Goal: Transaction & Acquisition: Purchase product/service

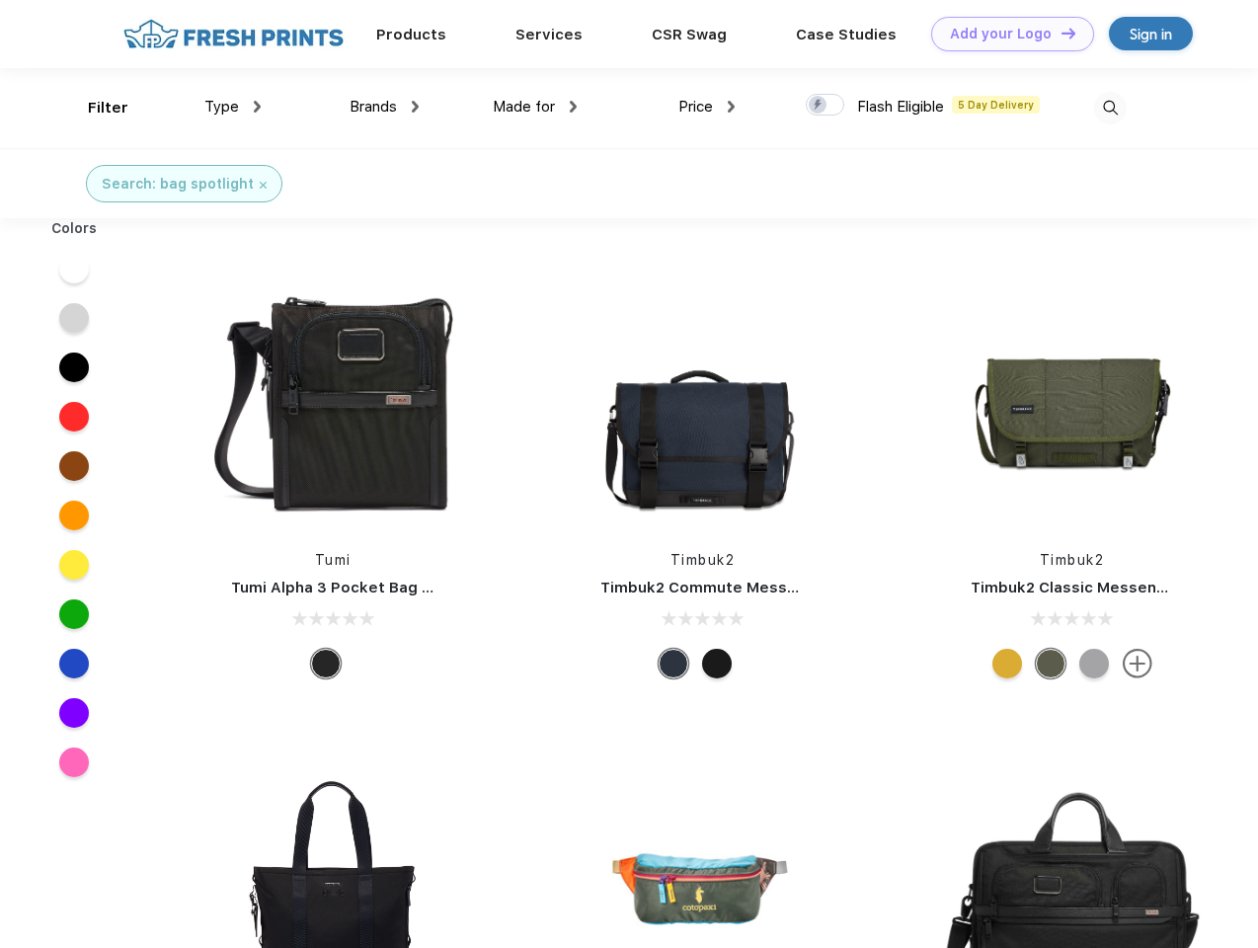
scroll to position [1, 0]
click at [1005, 34] on link "Add your Logo Design Tool" at bounding box center [1012, 34] width 163 height 35
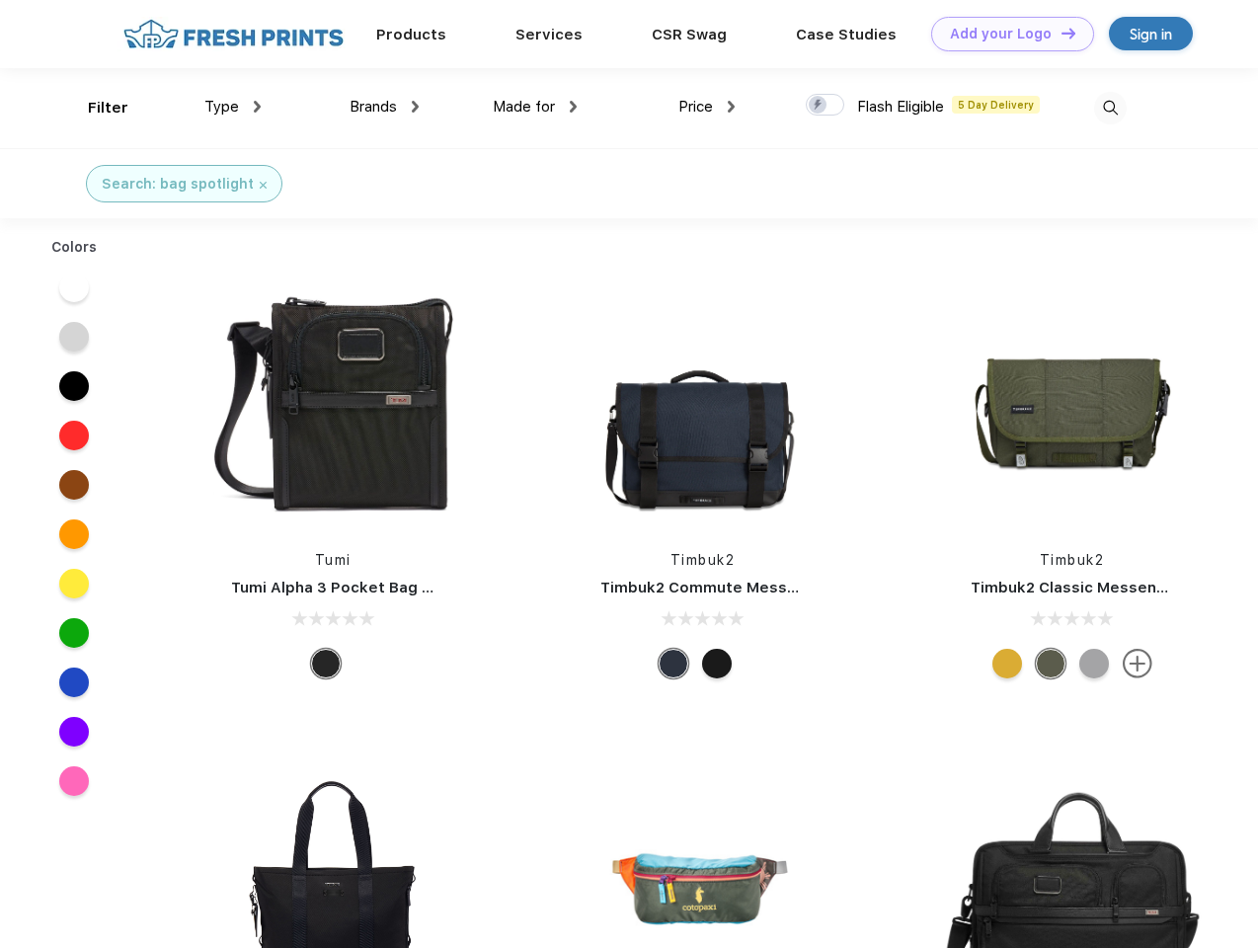
click at [0, 0] on div "Design Tool" at bounding box center [0, 0] width 0 height 0
click at [1060, 33] on link "Add your Logo Design Tool" at bounding box center [1012, 34] width 163 height 35
click at [95, 108] on div "Filter" at bounding box center [108, 108] width 40 height 23
click at [233, 107] on span "Type" at bounding box center [221, 107] width 35 height 18
click at [384, 107] on span "Brands" at bounding box center [373, 107] width 47 height 18
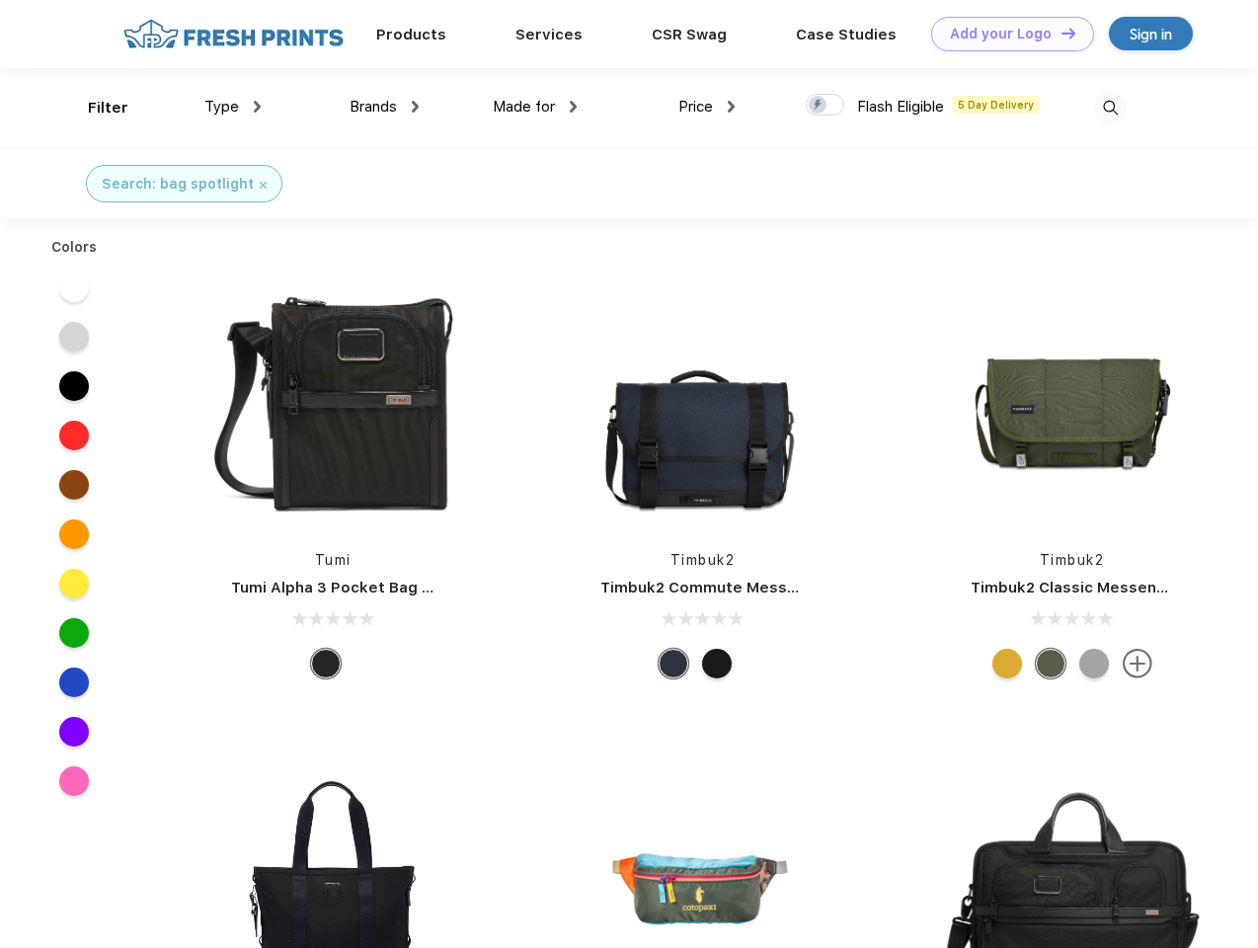
click at [535, 107] on span "Made for" at bounding box center [524, 107] width 62 height 18
click at [707, 107] on span "Price" at bounding box center [695, 107] width 35 height 18
click at [826, 106] on div at bounding box center [825, 105] width 39 height 22
click at [819, 106] on input "checkbox" at bounding box center [812, 99] width 13 height 13
click at [1110, 108] on img at bounding box center [1110, 108] width 33 height 33
